Goal: Transaction & Acquisition: Download file/media

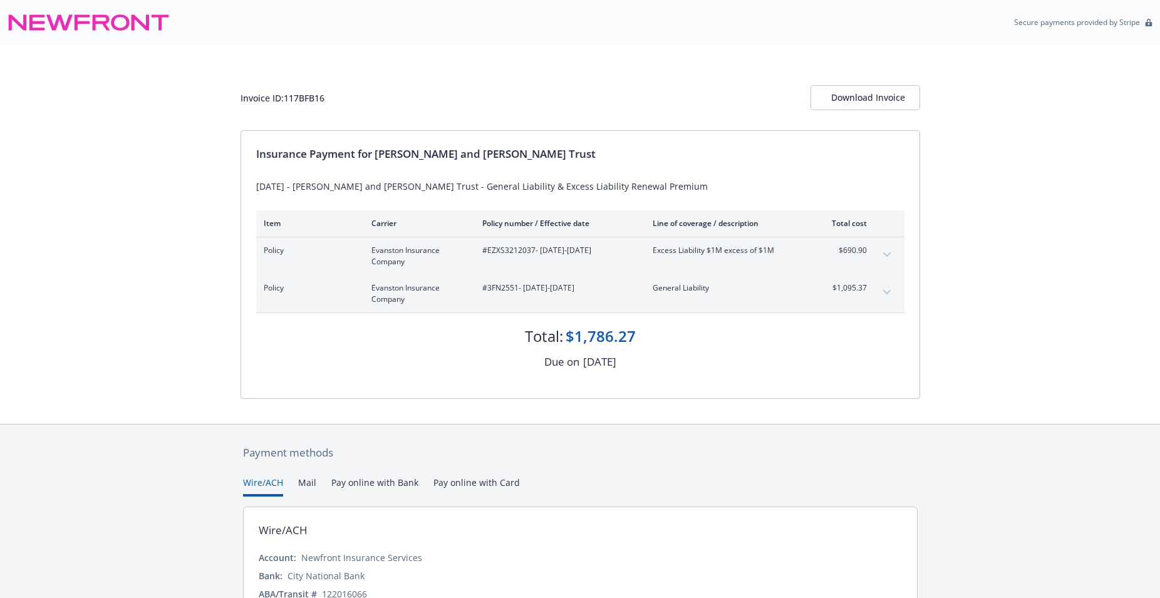
click at [1013, 143] on div "Invoice ID: 117BFB16 Download Invoice Insurance Payment for [PERSON_NAME] and […" at bounding box center [580, 234] width 1160 height 379
